Goal: Task Accomplishment & Management: Manage account settings

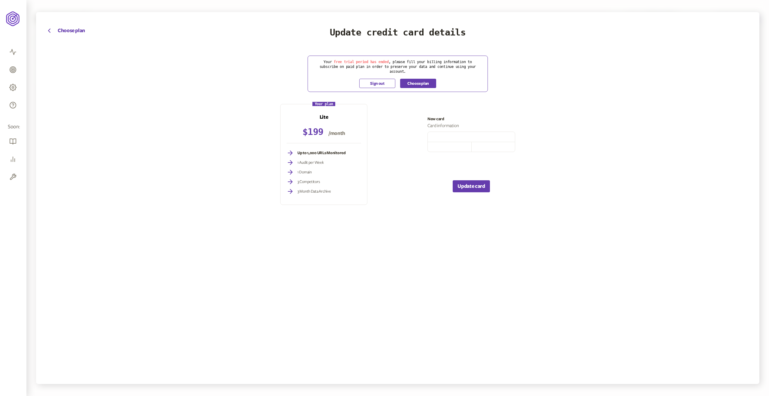
click at [373, 82] on button "Sign out" at bounding box center [377, 83] width 36 height 9
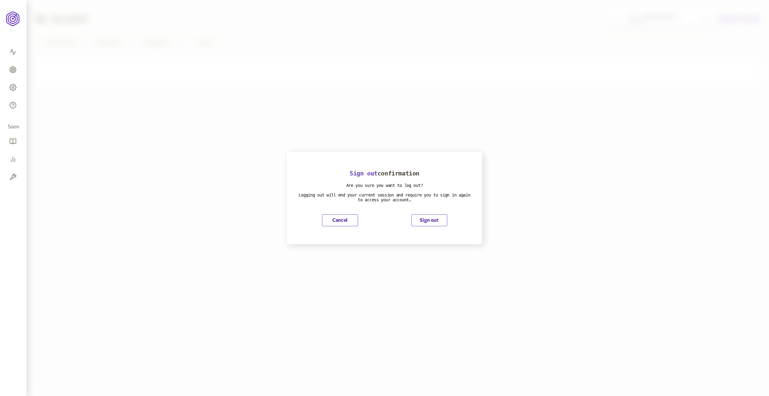
drag, startPoint x: 420, startPoint y: 219, endPoint x: 424, endPoint y: 220, distance: 4.0
click at [420, 219] on button "Sign out" at bounding box center [429, 220] width 36 height 12
click at [429, 221] on button "Sign out" at bounding box center [429, 220] width 36 height 12
click at [427, 223] on button "Sign out" at bounding box center [429, 220] width 36 height 12
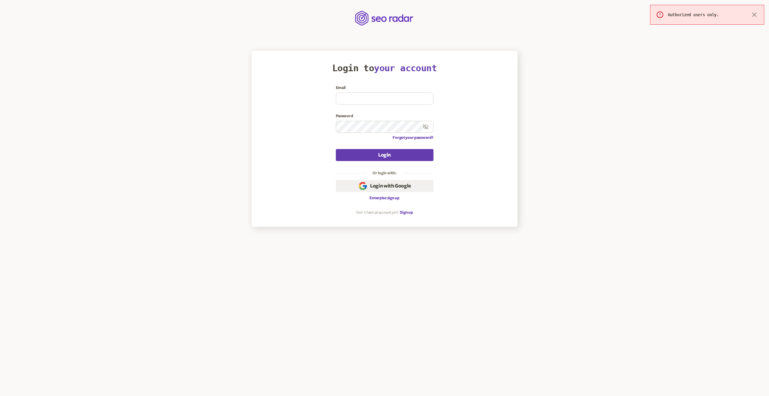
click at [384, 185] on span "Login with Google" at bounding box center [390, 185] width 41 height 7
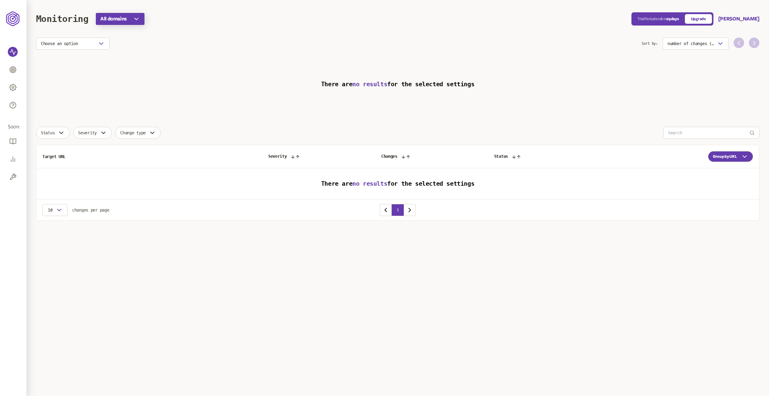
drag, startPoint x: 767, startPoint y: 160, endPoint x: 144, endPoint y: 23, distance: 638.5
click at [144, 23] on button "All domains" at bounding box center [120, 19] width 49 height 12
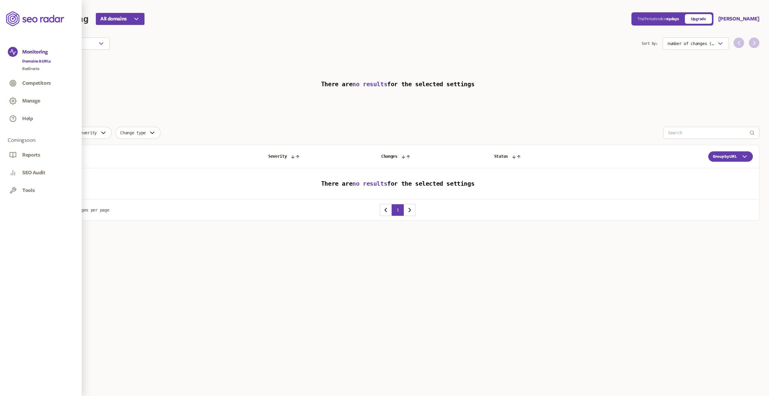
click at [33, 63] on link "Domains & URLs" at bounding box center [36, 61] width 29 height 6
click at [378, 66] on h3 "There are no results for the selected settings" at bounding box center [397, 84] width 723 height 55
click at [374, 184] on span "no results" at bounding box center [369, 183] width 35 height 7
click at [32, 102] on button "Manage" at bounding box center [31, 101] width 18 height 7
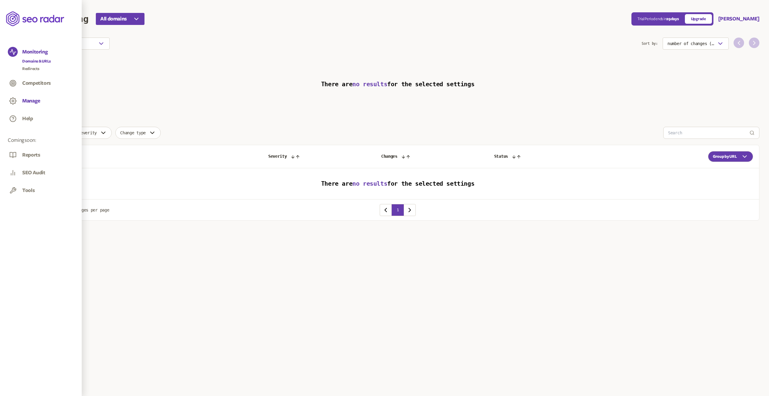
click at [25, 102] on button "Manage" at bounding box center [31, 101] width 18 height 7
click at [45, 95] on link "Domains & URLs" at bounding box center [36, 97] width 29 height 6
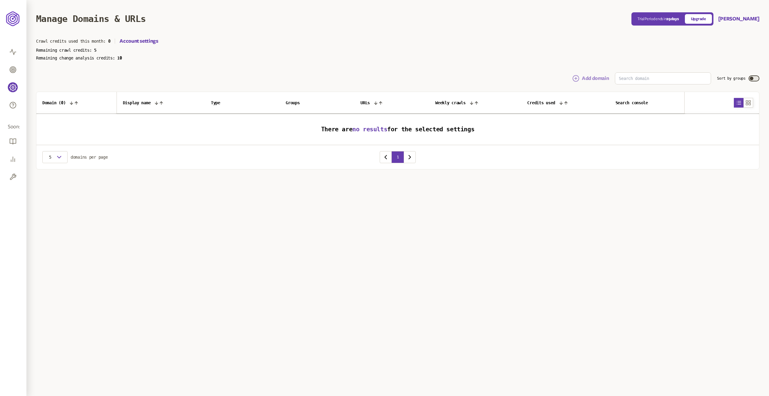
drag, startPoint x: 598, startPoint y: 71, endPoint x: 588, endPoint y: 75, distance: 10.1
click at [597, 71] on main "Manage Domains & URLs Trial Period ends [DATE] Upgrade [PERSON_NAME] Crawl cred…" at bounding box center [397, 96] width 743 height 193
click at [587, 75] on button "Add domain" at bounding box center [590, 78] width 37 height 7
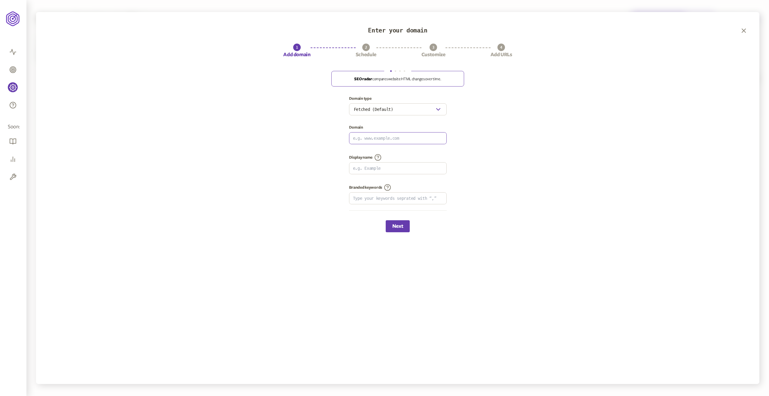
click at [386, 135] on input at bounding box center [397, 137] width 97 height 11
type input "[URL][DOMAIN_NAME]"
click at [402, 168] on input at bounding box center [397, 168] width 97 height 11
type input "Vyhraj"
click at [502, 184] on div "Domain type Fetched (Default) Domain [URL][DOMAIN_NAME] Display name Vyhraj Bra…" at bounding box center [397, 158] width 699 height 124
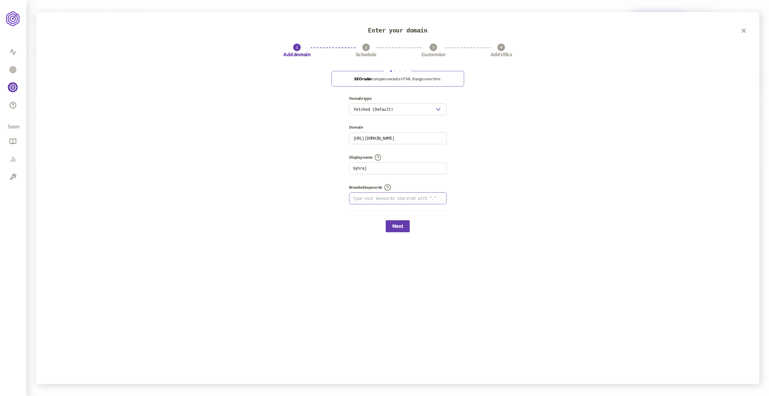
click at [389, 199] on input at bounding box center [397, 198] width 97 height 11
click at [402, 226] on button "Next" at bounding box center [398, 226] width 24 height 12
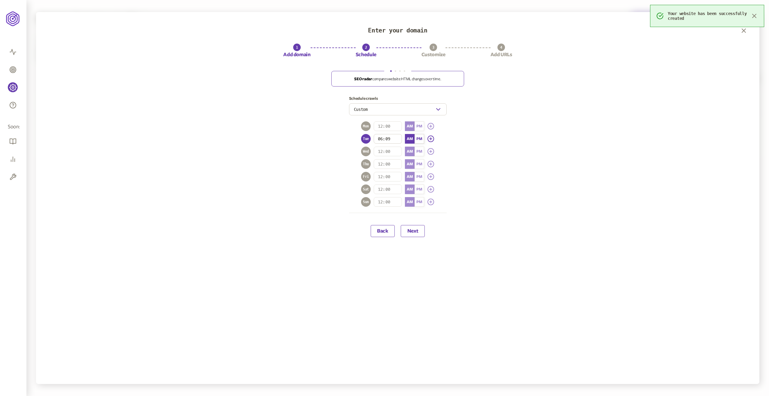
click at [417, 233] on button "Next" at bounding box center [413, 231] width 24 height 12
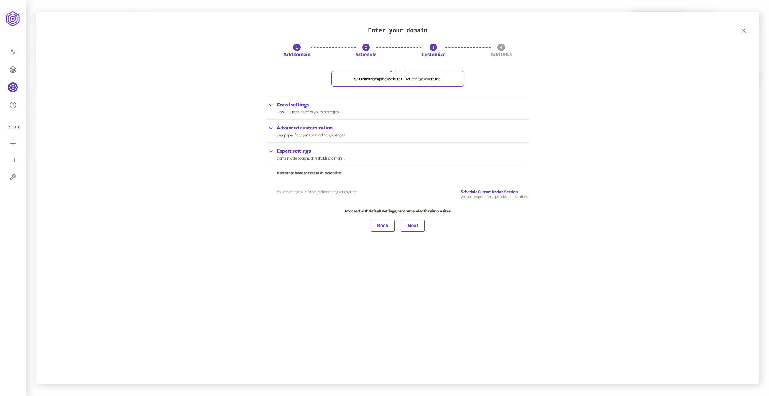
click at [419, 227] on button "Next" at bounding box center [413, 226] width 24 height 12
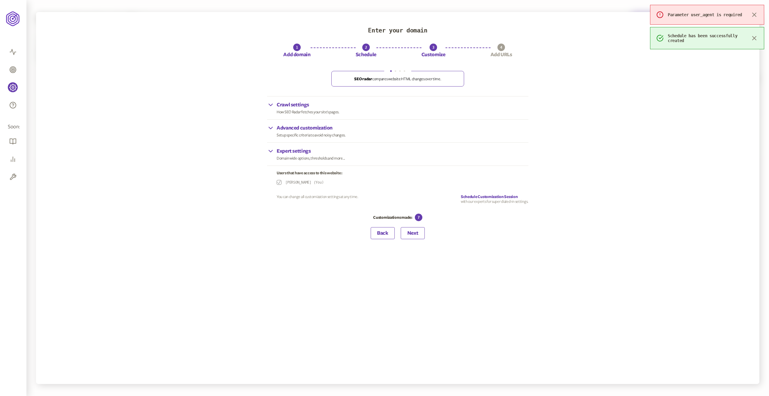
click at [421, 234] on button "Next" at bounding box center [413, 233] width 24 height 12
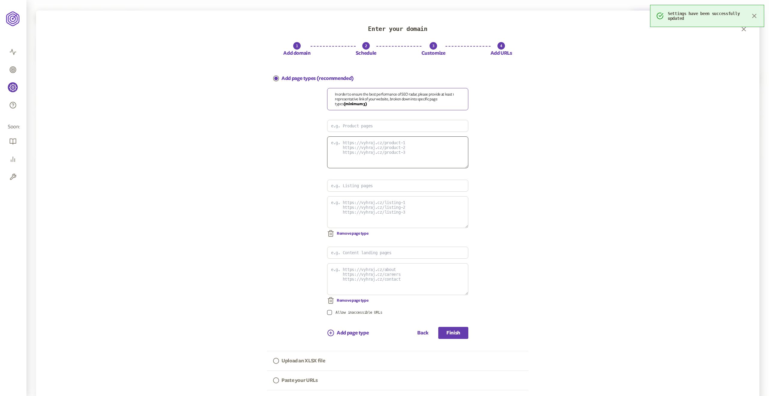
scroll to position [43, 0]
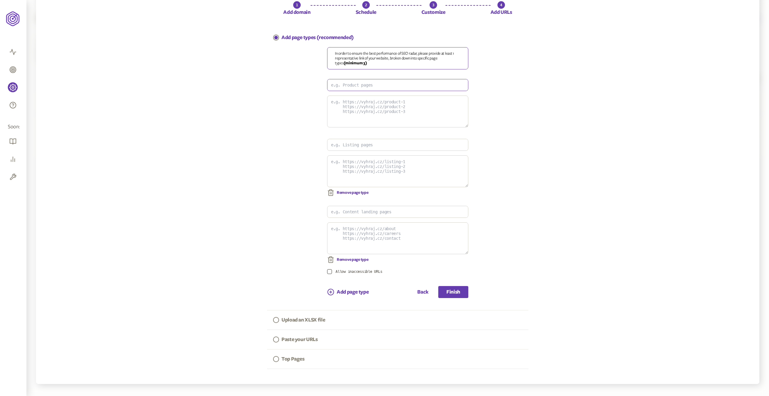
click at [400, 90] on input at bounding box center [397, 84] width 141 height 11
click at [400, 86] on input at bounding box center [397, 84] width 141 height 11
click at [378, 84] on input at bounding box center [397, 84] width 141 height 11
type input "Loterie"
drag, startPoint x: 392, startPoint y: 102, endPoint x: 374, endPoint y: 102, distance: 17.4
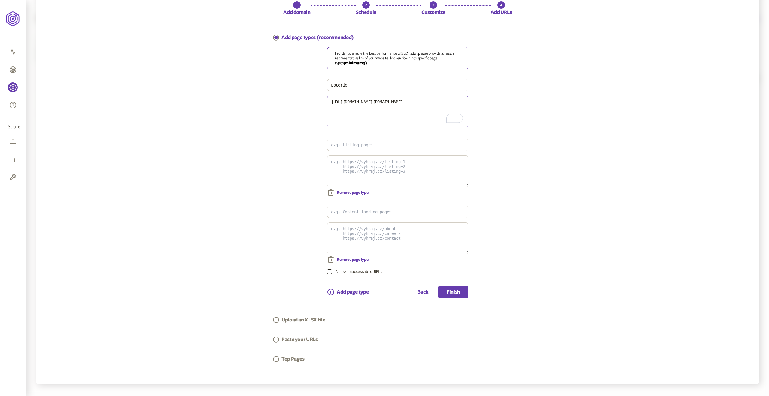
click at [374, 102] on textarea "[URL][DOMAIN_NAME][DOMAIN_NAME]" at bounding box center [397, 112] width 141 height 32
click at [452, 296] on button "Finish" at bounding box center [453, 292] width 30 height 12
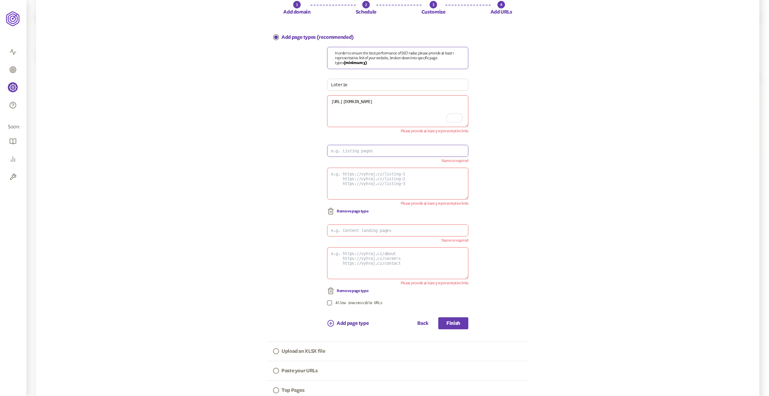
click at [412, 148] on input at bounding box center [397, 150] width 141 height 11
click at [338, 211] on span "Remove page type" at bounding box center [353, 211] width 32 height 5
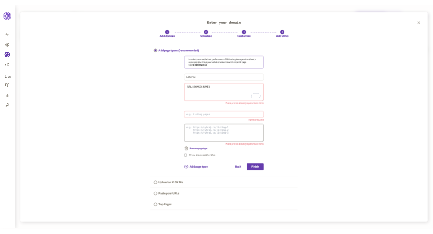
scroll to position [0, 0]
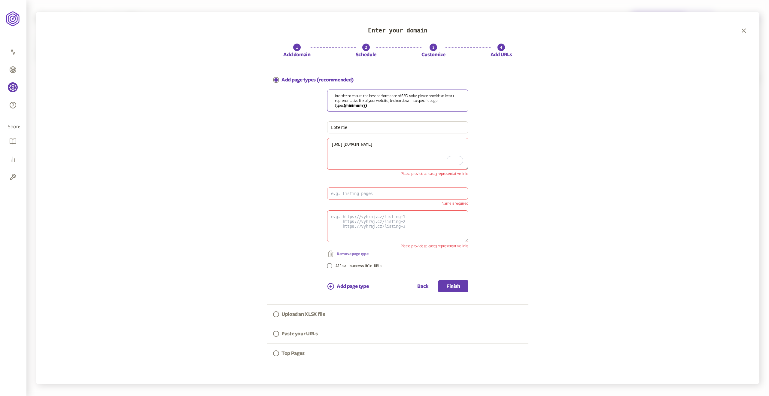
click at [361, 254] on span "Remove page type" at bounding box center [353, 253] width 32 height 5
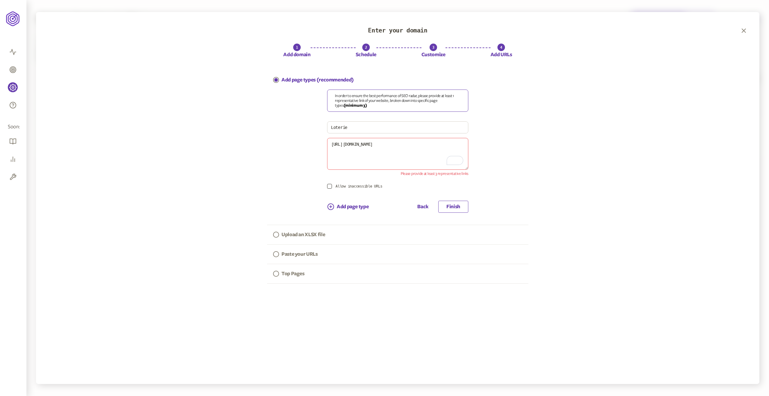
click at [453, 203] on button "Finish" at bounding box center [453, 207] width 30 height 12
click at [443, 152] on textarea "[URL][DOMAIN_NAME]" at bounding box center [397, 154] width 141 height 32
paste textarea "[URL][DOMAIN_NAME]"
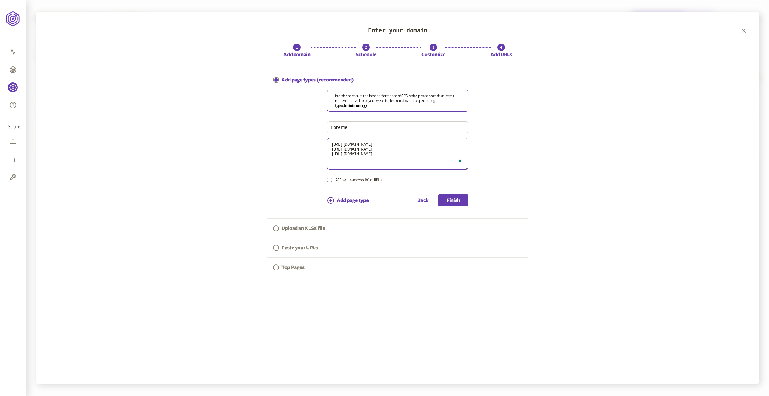
click at [406, 150] on textarea "[URL][DOMAIN_NAME] [URL][DOMAIN_NAME] [URL][DOMAIN_NAME]" at bounding box center [397, 154] width 141 height 32
click at [405, 150] on textarea "[URL][DOMAIN_NAME] [URL][DOMAIN_NAME] [URL][DOMAIN_NAME]" at bounding box center [397, 154] width 141 height 32
click at [410, 148] on textarea "[URL][DOMAIN_NAME] [URL][DOMAIN_NAME] [URL][DOMAIN_NAME]" at bounding box center [397, 154] width 141 height 32
click at [407, 154] on textarea "[URL][DOMAIN_NAME] [URL][DOMAIN_NAME] [URL][DOMAIN_NAME]" at bounding box center [397, 154] width 141 height 32
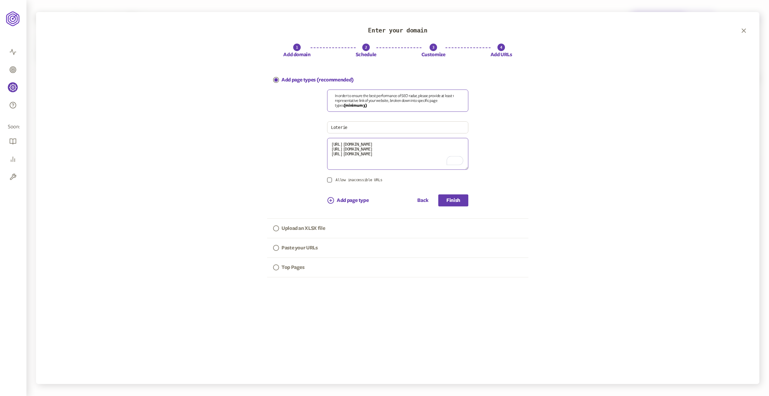
click at [402, 155] on textarea "[URL][DOMAIN_NAME] [URL][DOMAIN_NAME] [URL][DOMAIN_NAME]" at bounding box center [397, 154] width 141 height 32
type textarea "[URL][DOMAIN_NAME] [URL][DOMAIN_NAME] [URL][DOMAIN_NAME]"
click at [463, 201] on button "Finish" at bounding box center [453, 200] width 30 height 12
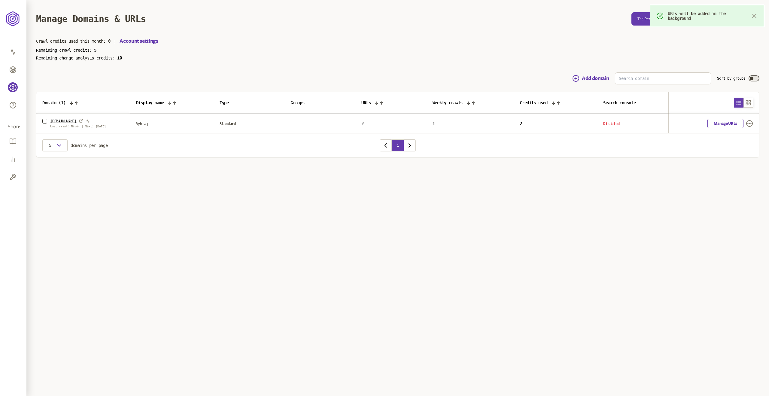
click at [751, 14] on icon "button" at bounding box center [754, 15] width 7 height 7
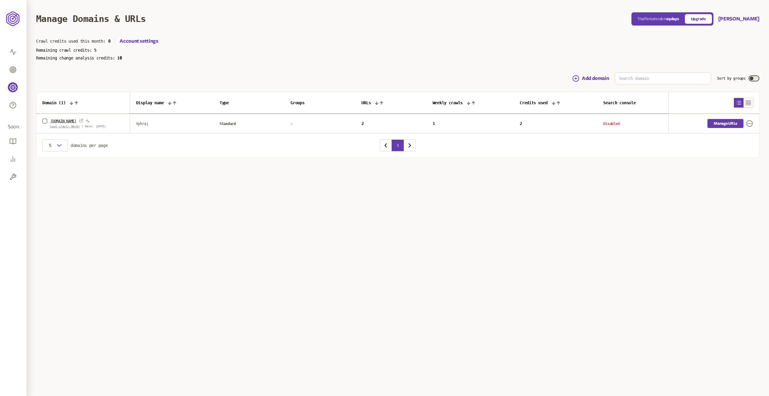
click at [729, 124] on link "Manage URLs" at bounding box center [725, 123] width 36 height 9
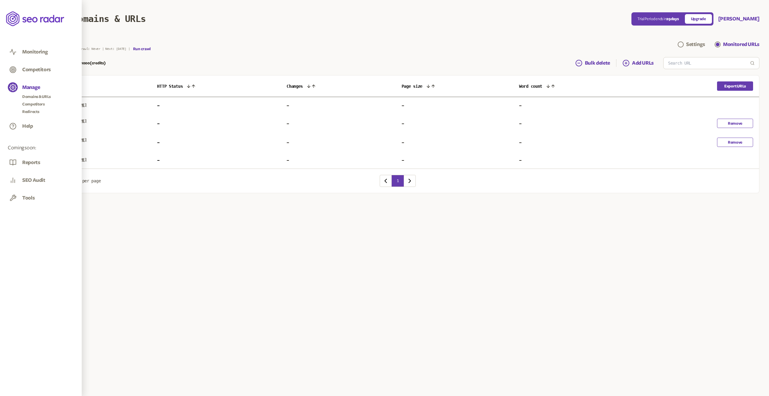
click at [28, 47] on div "Monitoring" at bounding box center [41, 52] width 66 height 11
click at [28, 56] on div "Monitoring" at bounding box center [35, 54] width 26 height 10
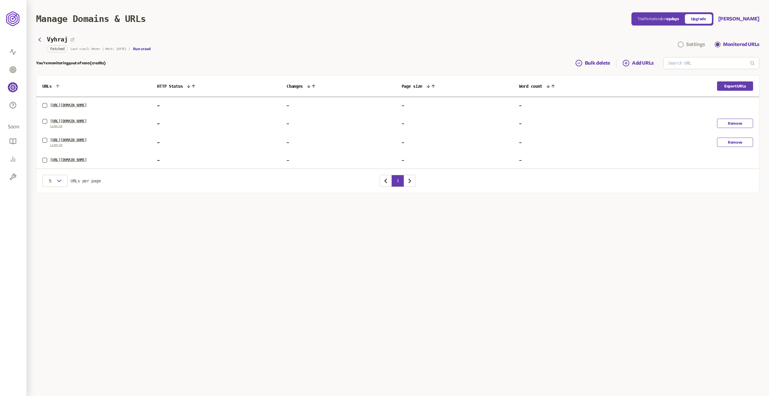
click at [686, 42] on div "Settings" at bounding box center [695, 44] width 19 height 7
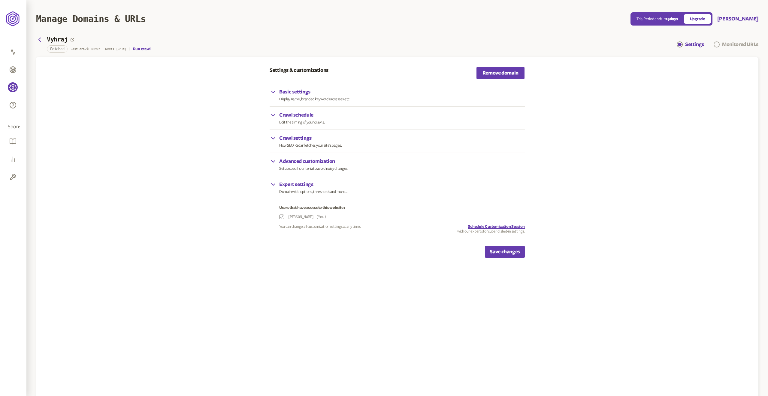
click at [726, 41] on div "Monitored URLs" at bounding box center [741, 44] width 36 height 7
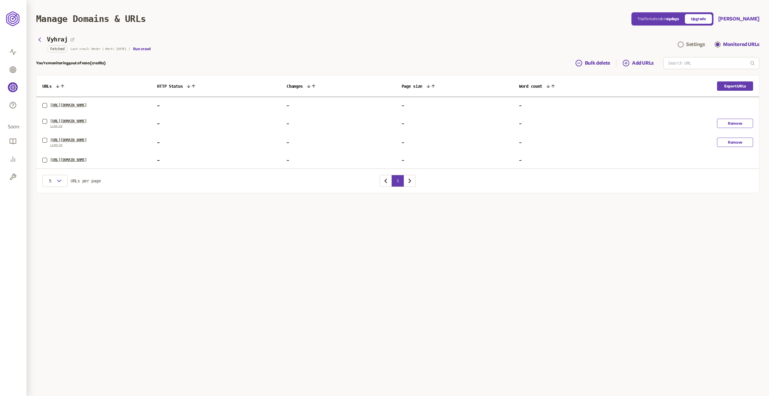
click at [549, 43] on div "Vyhraj Fetched Last crawl: Never | Next: [DATE] | Run crawl Settings Monitored …" at bounding box center [397, 45] width 723 height 14
click at [142, 47] on button "Run crawl" at bounding box center [142, 49] width 18 height 5
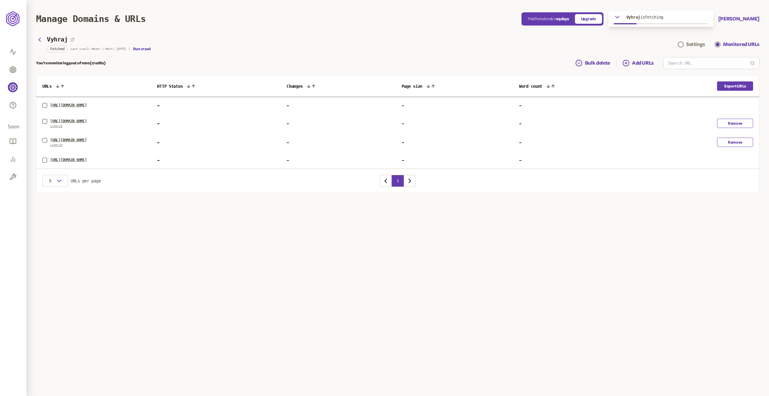
click at [619, 17] on icon "button" at bounding box center [618, 17] width 4 height 2
click at [708, 20] on icon "button" at bounding box center [705, 19] width 5 height 5
click at [708, 19] on icon "button" at bounding box center [705, 19] width 5 height 5
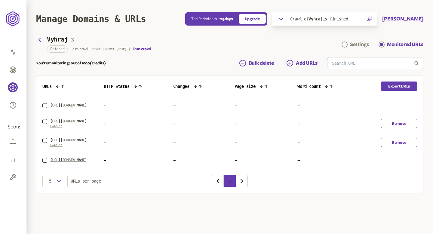
click at [177, 24] on div "Manage Domains & URLs" at bounding box center [110, 19] width 149 height 11
click at [60, 48] on span "Fetched" at bounding box center [57, 48] width 14 height 5
drag, startPoint x: 85, startPoint y: 49, endPoint x: 124, endPoint y: 49, distance: 38.8
click at [124, 49] on p "Last crawl: Never | Next: [DATE] |" at bounding box center [100, 49] width 59 height 4
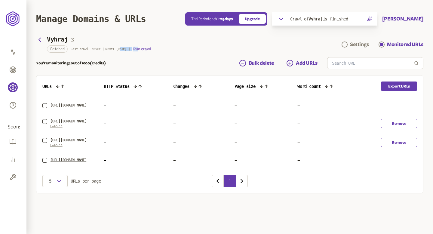
drag, startPoint x: 120, startPoint y: 47, endPoint x: 150, endPoint y: 47, distance: 30.6
click at [150, 47] on div "Fetched Last crawl: Never | Next: [DATE] | Run crawl" at bounding box center [99, 48] width 104 height 7
click at [161, 59] on div "You’re monitoring 4 out of 1000 (credits) Bulk delete Add URLs" at bounding box center [229, 63] width 387 height 12
drag, startPoint x: 127, startPoint y: 48, endPoint x: 96, endPoint y: 48, distance: 30.6
click at [96, 48] on p "Last crawl: Never | Next: [DATE] |" at bounding box center [100, 49] width 59 height 4
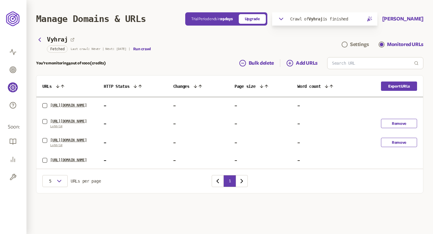
click at [159, 49] on div "Vyhraj Fetched Last crawl: Never | Next: [DATE] | Run crawl Settings Monitored …" at bounding box center [229, 45] width 387 height 14
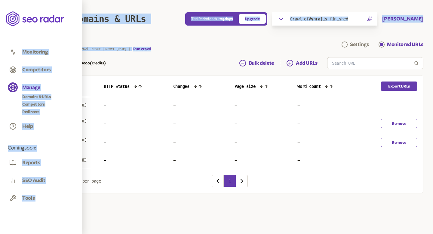
drag, startPoint x: 154, startPoint y: 49, endPoint x: 0, endPoint y: 29, distance: 154.5
click at [0, 29] on body "Monitoring Competitors Manage Domains & URLs Competitors Redirects Help Coming …" at bounding box center [216, 108] width 433 height 217
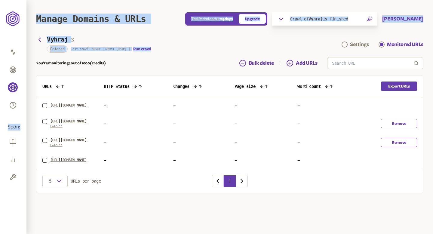
click at [201, 32] on header "Manage Domains & URLs Trial Period ends [DATE] Upgrade Crawl of Vyhraj is finis…" at bounding box center [229, 19] width 387 height 38
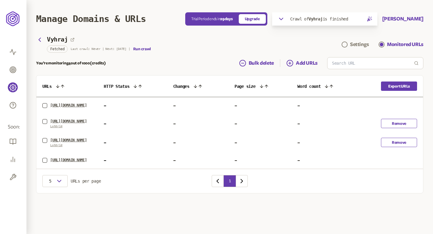
click at [338, 11] on header "Manage Domains & URLs Trial Period ends [DATE] Upgrade Crawl of Vyhraj is finis…" at bounding box center [229, 19] width 387 height 38
click at [334, 16] on div "Crawl of Vyhraj is finished" at bounding box center [324, 18] width 94 height 7
drag, startPoint x: 93, startPoint y: 8, endPoint x: 171, endPoint y: 48, distance: 87.6
click at [171, 48] on div "Vyhraj Fetched Last crawl: Never | Next: [DATE] | Run crawl Settings Monitored …" at bounding box center [229, 45] width 387 height 14
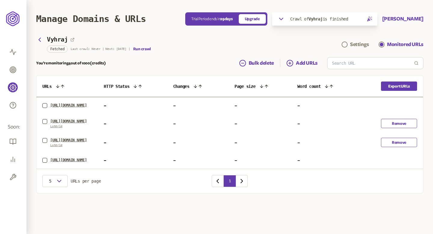
drag, startPoint x: 171, startPoint y: 48, endPoint x: 33, endPoint y: 49, distance: 138.2
drag, startPoint x: 44, startPoint y: 50, endPoint x: 176, endPoint y: 50, distance: 131.6
click at [176, 50] on div "Vyhraj Fetched Last crawl: Never | Next: [DATE] | Run crawl Settings Monitored …" at bounding box center [229, 45] width 387 height 14
click at [61, 49] on span "Fetched" at bounding box center [57, 48] width 14 height 5
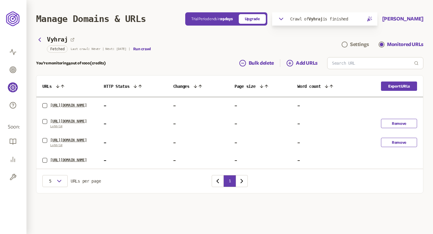
click at [61, 49] on span "Fetched" at bounding box center [57, 48] width 14 height 5
drag, startPoint x: 80, startPoint y: 49, endPoint x: 122, endPoint y: 48, distance: 42.4
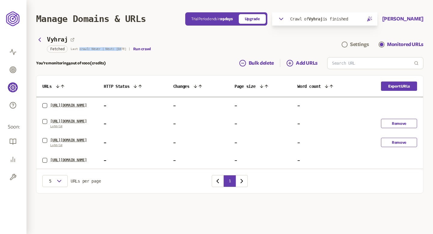
click at [122, 48] on p "Last crawl: Never | Next: [DATE] |" at bounding box center [100, 49] width 59 height 4
click at [107, 43] on div "Vyhraj Fetched Last crawl: Never | Next: [DATE] | Run crawl" at bounding box center [99, 44] width 104 height 17
click at [106, 44] on div "Vyhraj Fetched Last crawl: Never | Next: [DATE] | Run crawl" at bounding box center [99, 44] width 104 height 17
